Goal: Task Accomplishment & Management: Manage account settings

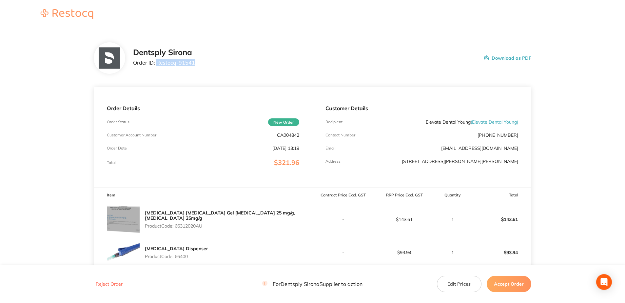
drag, startPoint x: 201, startPoint y: 62, endPoint x: 157, endPoint y: 65, distance: 43.7
click at [157, 65] on div "Dentsply Sirona Order ID: Restocq- 91541 Download as PDF" at bounding box center [332, 58] width 398 height 20
copy p "Restocq- 91541"
click at [197, 66] on div "Dentsply Sirona Order ID: Restocq- 91541 Download as PDF" at bounding box center [332, 58] width 398 height 20
drag, startPoint x: 197, startPoint y: 65, endPoint x: 161, endPoint y: 65, distance: 36.1
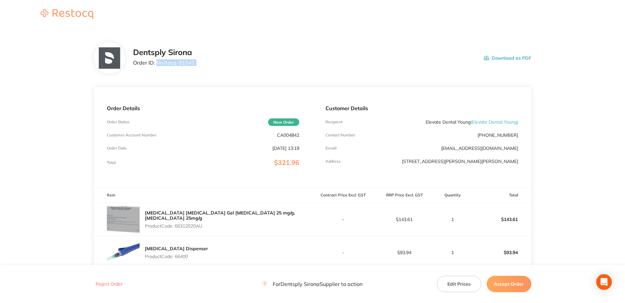
click at [161, 65] on div "Dentsply Sirona Order ID: Restocq- 91541 Download as PDF" at bounding box center [332, 58] width 398 height 20
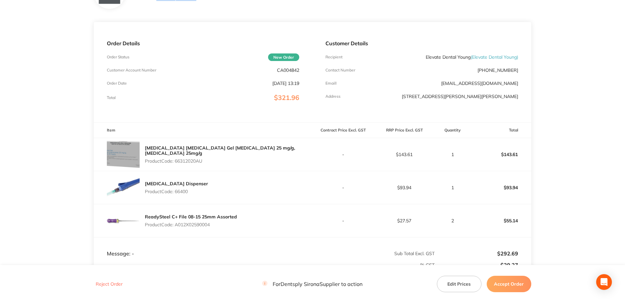
scroll to position [66, 0]
drag, startPoint x: 204, startPoint y: 159, endPoint x: 176, endPoint y: 160, distance: 27.9
click at [176, 160] on p "Product Code: 66312020AU" at bounding box center [229, 160] width 168 height 5
copy p "66312020AU"
drag, startPoint x: 184, startPoint y: 191, endPoint x: 175, endPoint y: 191, distance: 8.9
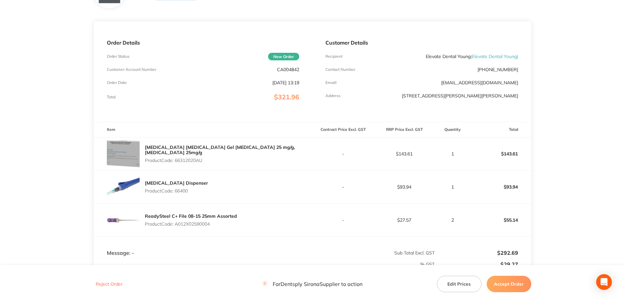
click at [175, 191] on div "Oraqix Dispenser Product Code: 66400" at bounding box center [203, 186] width 219 height 33
copy p "66400"
drag, startPoint x: 215, startPoint y: 227, endPoint x: 177, endPoint y: 225, distance: 38.1
click at [177, 225] on div "ReadySteel C+ File 08-15 25mm Assorted Product Code: A012X02590004" at bounding box center [191, 220] width 92 height 18
copy p "A012X02590004"
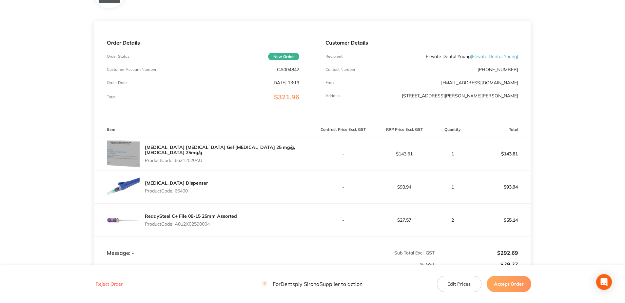
click at [308, 288] on button "Accept Order" at bounding box center [509, 284] width 45 height 16
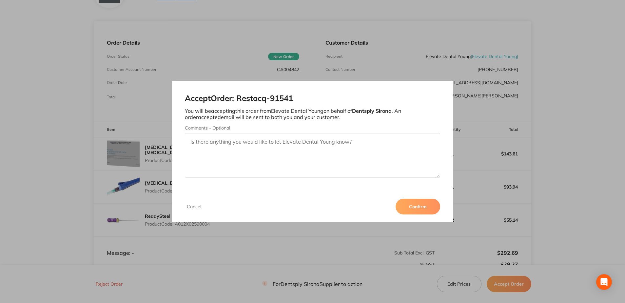
click at [308, 208] on button "Confirm" at bounding box center [418, 207] width 45 height 16
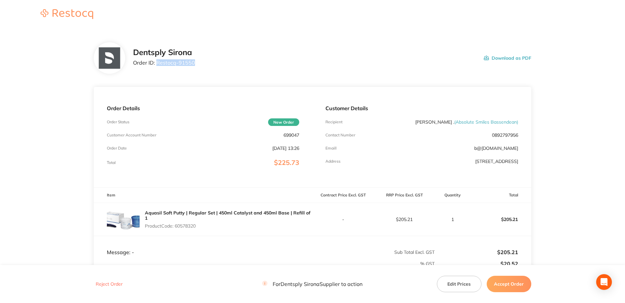
drag, startPoint x: 198, startPoint y: 61, endPoint x: 157, endPoint y: 63, distance: 41.7
click at [157, 63] on div "Dentsply Sirona Order ID: Restocq- 91550 Download as PDF" at bounding box center [332, 58] width 398 height 20
copy p "Restocq- 91550"
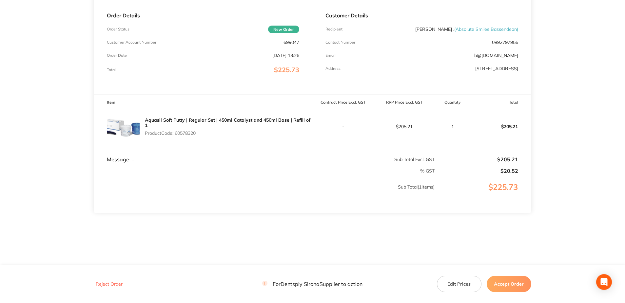
scroll to position [93, 0]
drag, startPoint x: 200, startPoint y: 129, endPoint x: 176, endPoint y: 132, distance: 23.4
click at [176, 132] on p "Product Code: 60578320" at bounding box center [229, 132] width 168 height 5
copy p "60578320"
click at [308, 279] on button "Accept Order" at bounding box center [509, 284] width 45 height 16
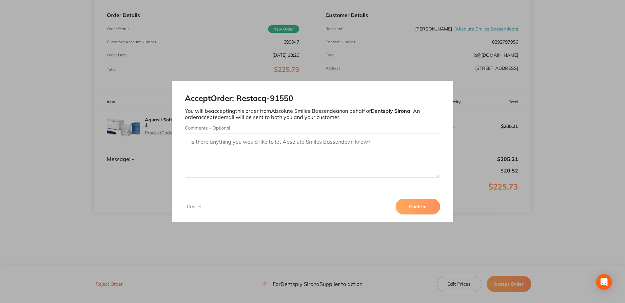
click at [308, 206] on button "Confirm" at bounding box center [418, 207] width 45 height 16
